Goal: Navigation & Orientation: Understand site structure

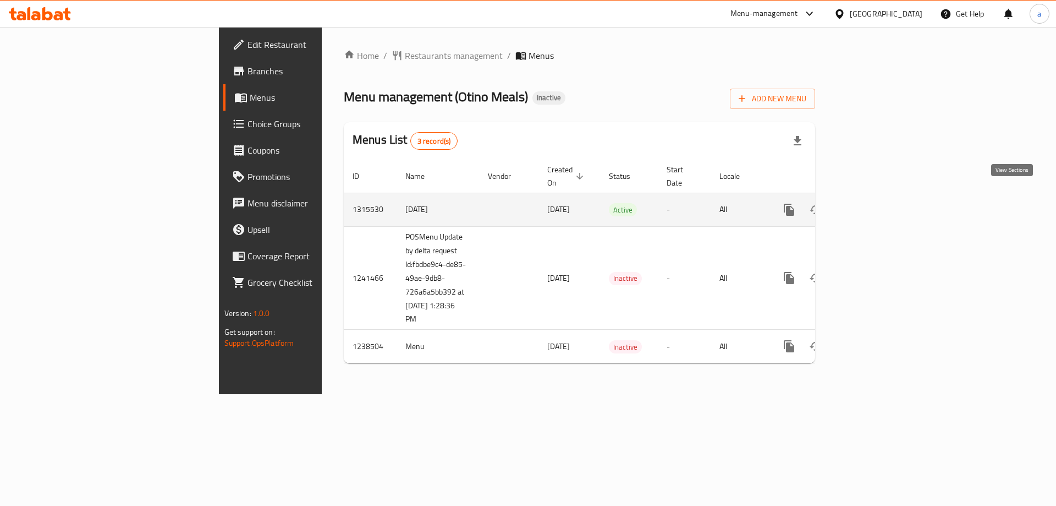
click at [882, 198] on link "enhanced table" at bounding box center [869, 209] width 26 height 26
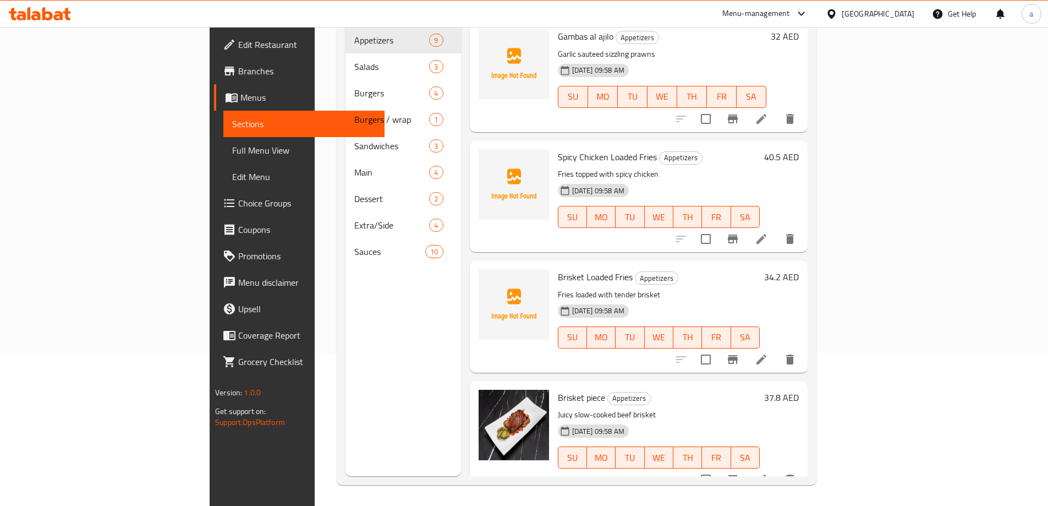
scroll to position [154, 0]
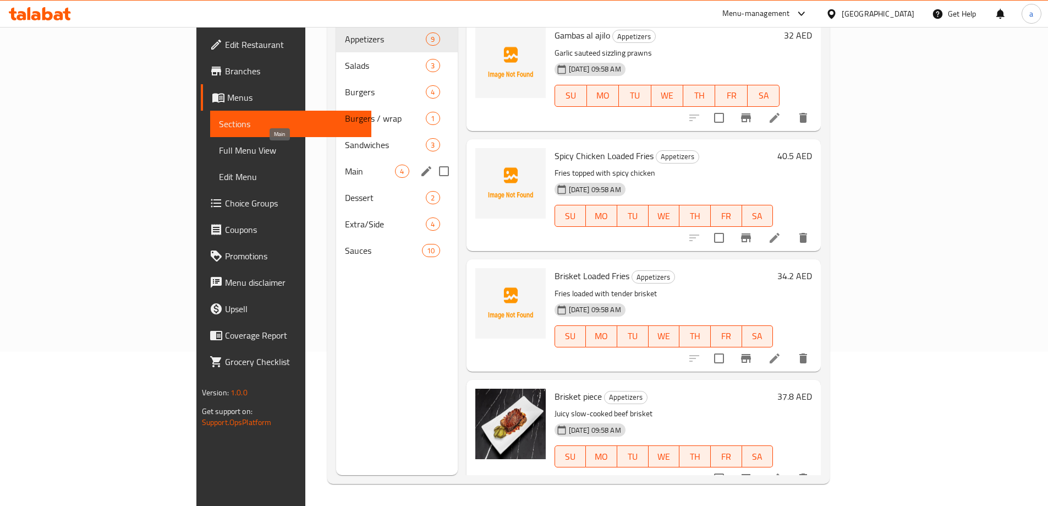
click at [345, 165] on span "Main" at bounding box center [370, 171] width 50 height 13
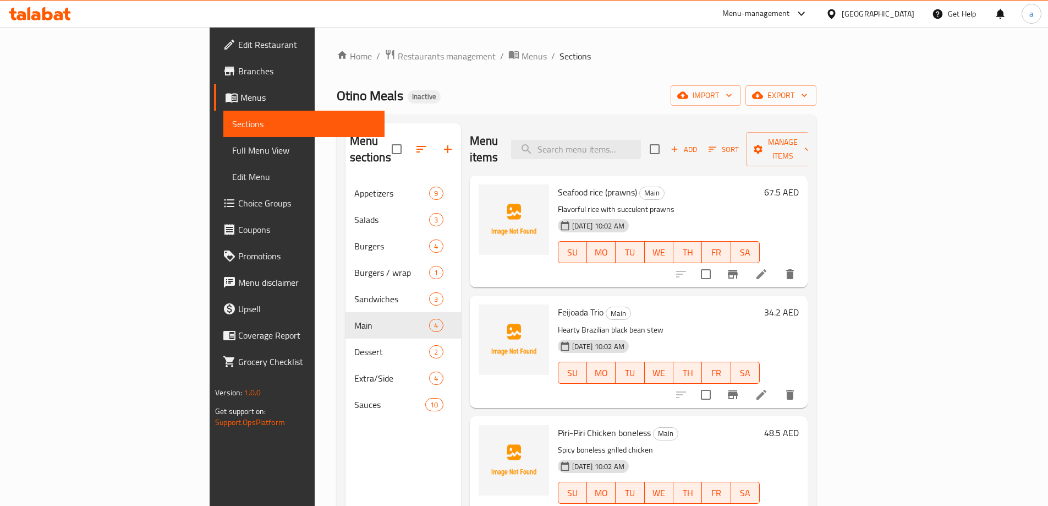
scroll to position [110, 0]
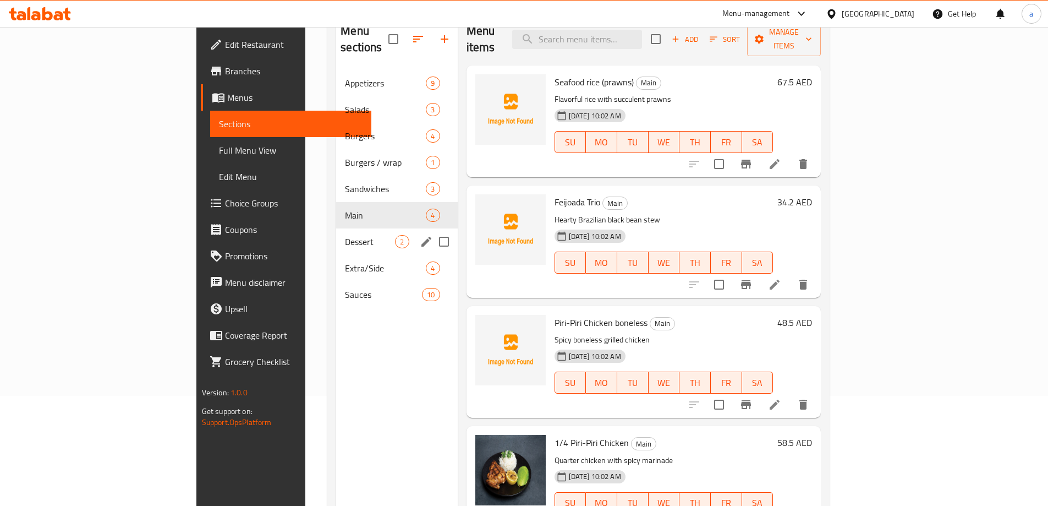
click at [345, 235] on span "Dessert" at bounding box center [370, 241] width 50 height 13
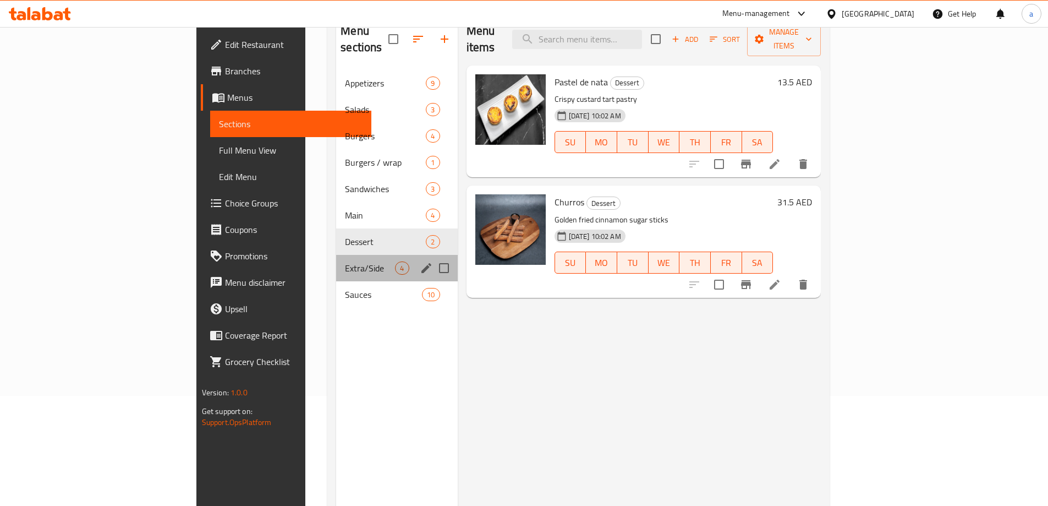
click at [336, 262] on div "Extra/Side 4" at bounding box center [396, 268] width 121 height 26
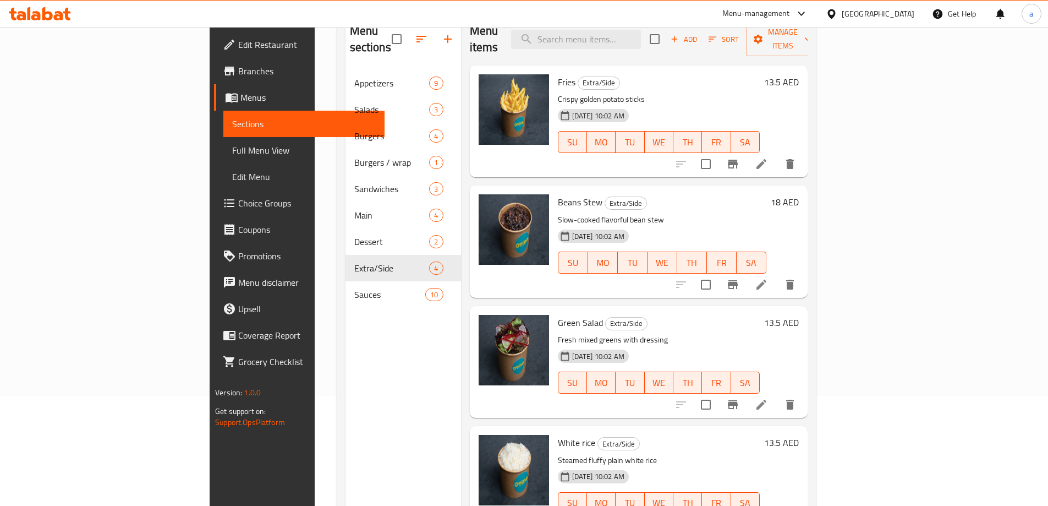
scroll to position [3, 0]
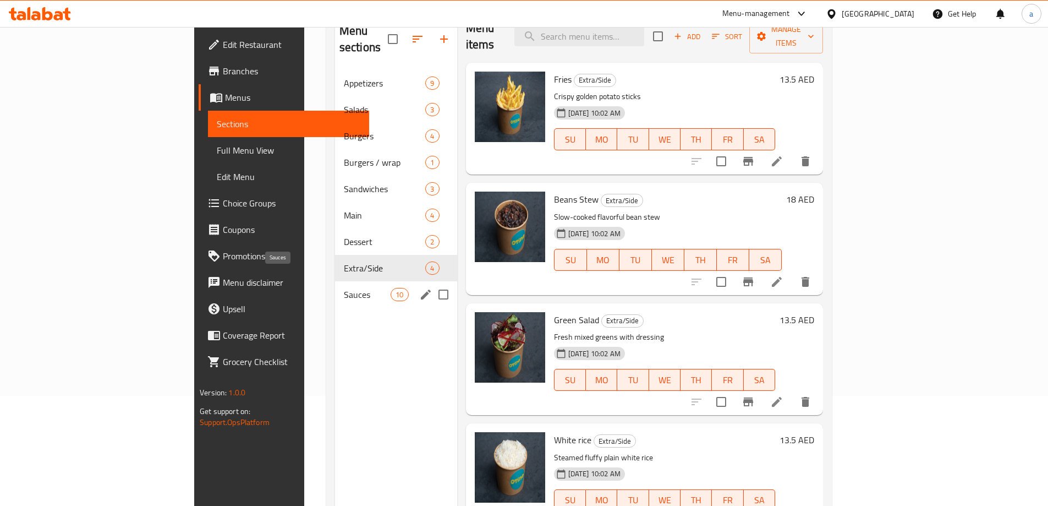
click at [344, 288] on span "Sauces" at bounding box center [367, 294] width 47 height 13
